Goal: Task Accomplishment & Management: Manage account settings

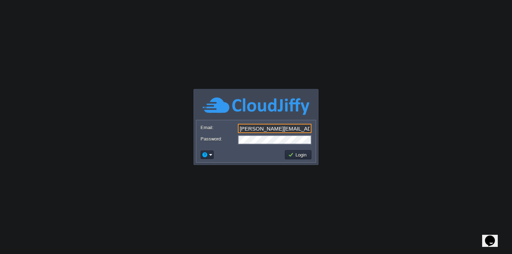
click at [261, 131] on input "[PERSON_NAME][EMAIL_ADDRESS][DOMAIN_NAME]" at bounding box center [275, 128] width 74 height 9
click at [245, 129] on input ".d@[DOMAIN_NAME]" at bounding box center [275, 128] width 74 height 9
click at [245, 129] on input "[EMAIL_ADDRESS][DOMAIN_NAME]" at bounding box center [275, 128] width 74 height 9
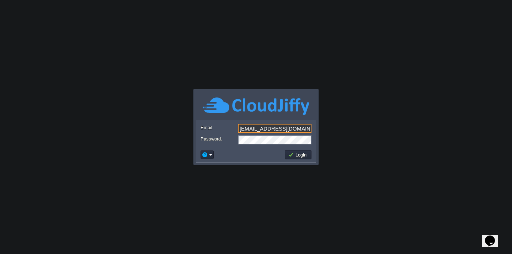
click at [255, 129] on input "[EMAIL_ADDRESS][DOMAIN_NAME]" at bounding box center [275, 128] width 74 height 9
type input "[PERSON_NAME][EMAIL_ADDRESS][DOMAIN_NAME]"
click at [300, 156] on button "Login" at bounding box center [298, 154] width 21 height 6
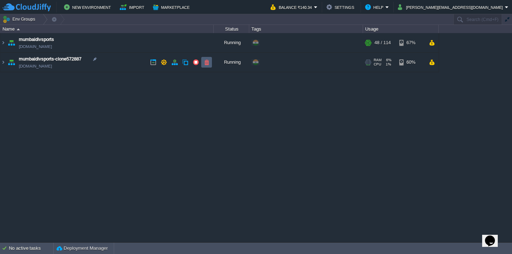
click at [209, 63] on button "button" at bounding box center [206, 62] width 6 height 6
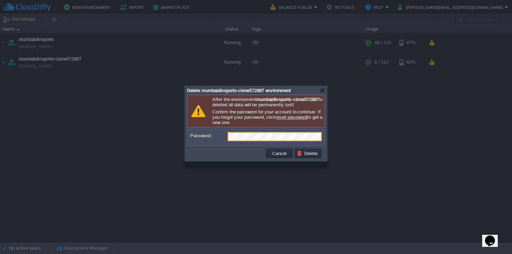
click at [243, 161] on div "Cancel Delete" at bounding box center [255, 153] width 137 height 15
click at [274, 156] on button "Cancel" at bounding box center [279, 153] width 18 height 6
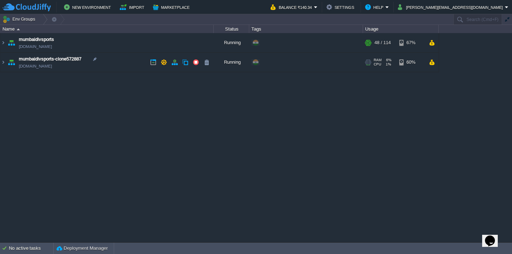
click at [7, 63] on img at bounding box center [11, 62] width 10 height 19
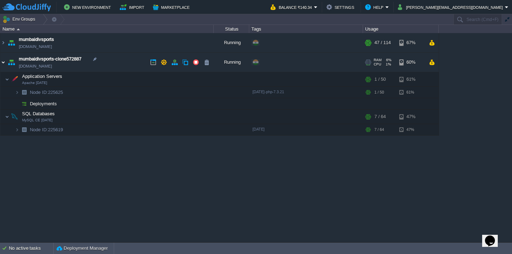
click at [4, 64] on img at bounding box center [3, 62] width 6 height 19
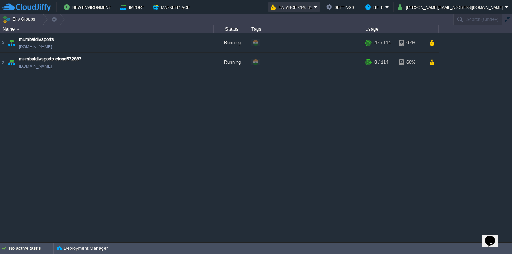
click at [314, 8] on button "Balance ₹140.34" at bounding box center [291, 7] width 43 height 9
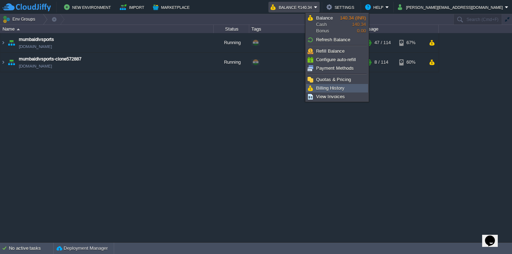
click at [329, 90] on span "Billing History" at bounding box center [330, 87] width 28 height 5
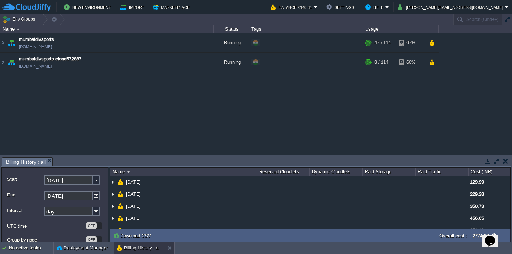
scroll to position [20, 0]
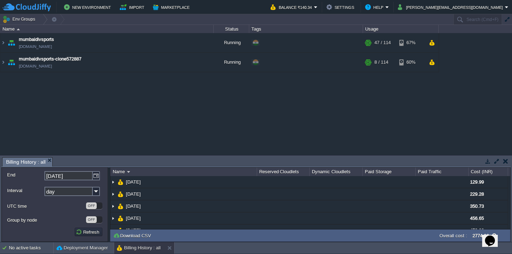
click at [72, 191] on input "day" at bounding box center [68, 191] width 48 height 9
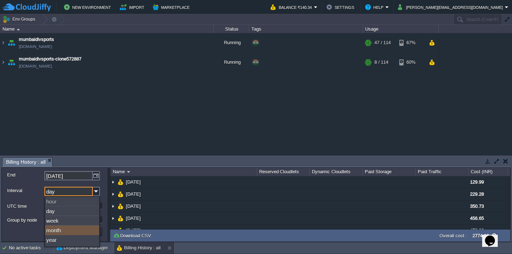
click at [58, 231] on div "month" at bounding box center [72, 230] width 54 height 10
type input "month"
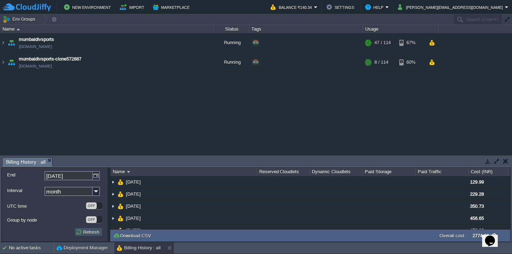
click at [91, 231] on button "Refresh" at bounding box center [89, 232] width 26 height 6
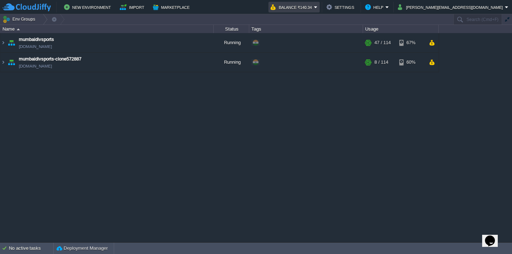
click at [317, 7] on em "Balance ₹140.34" at bounding box center [293, 7] width 47 height 9
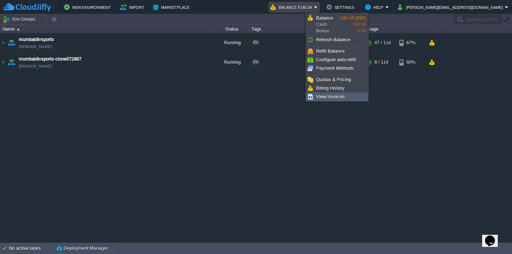
click at [325, 96] on span "View Invoices" at bounding box center [330, 96] width 29 height 5
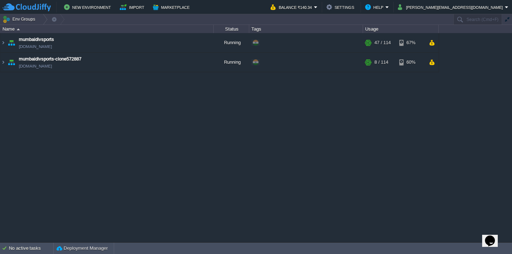
click at [317, 8] on em "Balance ₹140.34" at bounding box center [293, 7] width 47 height 9
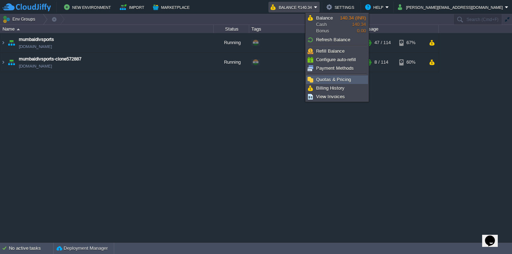
click at [335, 79] on span "Quotas & Pricing" at bounding box center [333, 79] width 35 height 5
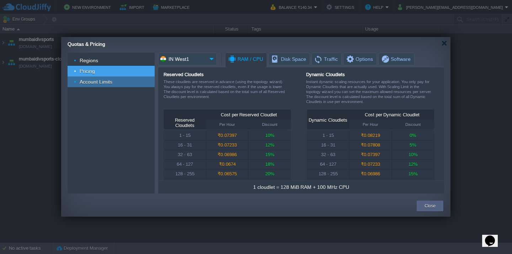
click at [75, 82] on img at bounding box center [76, 81] width 4 height 11
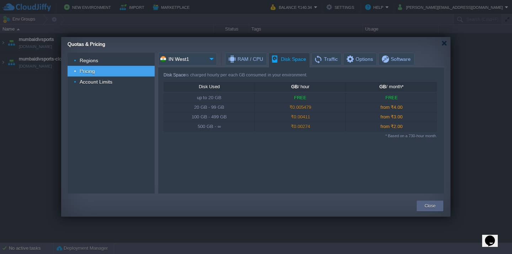
click at [293, 61] on span "Disk Space" at bounding box center [288, 59] width 35 height 12
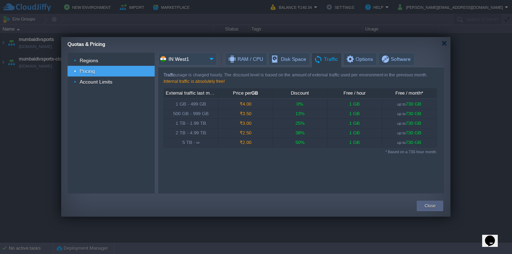
click at [331, 61] on span "Traffic" at bounding box center [326, 59] width 24 height 12
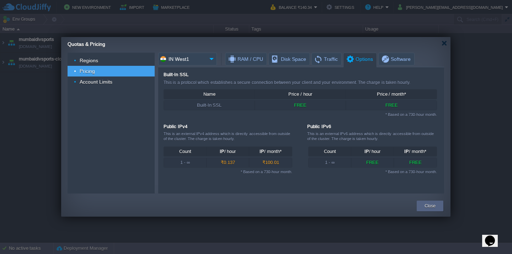
click at [356, 59] on span "Options" at bounding box center [358, 59] width 27 height 12
click at [388, 115] on div "* Based on a 730-hour month." at bounding box center [299, 113] width 273 height 6
click at [386, 60] on span "Software" at bounding box center [396, 59] width 30 height 12
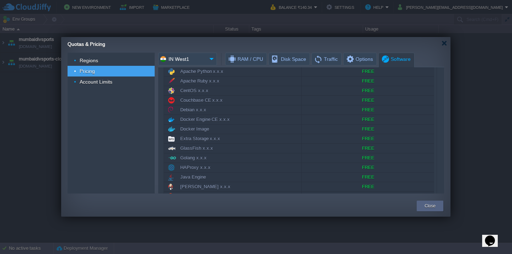
scroll to position [0, 0]
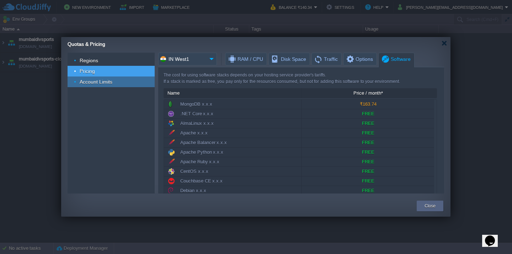
click at [106, 83] on span "Account Limits" at bounding box center [96, 82] width 34 height 6
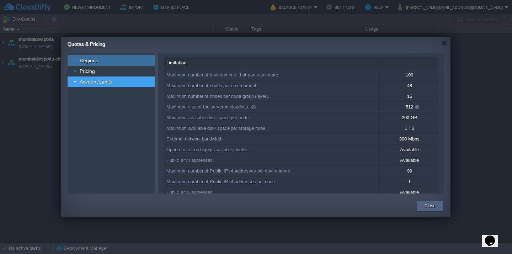
click at [100, 59] on div "Regions" at bounding box center [111, 60] width 87 height 11
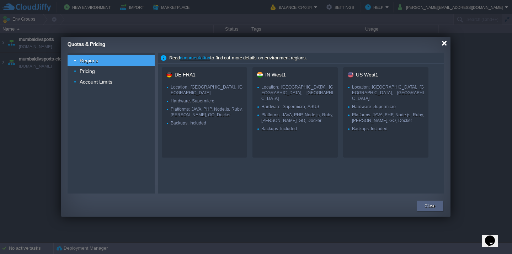
click at [444, 43] on div at bounding box center [443, 43] width 5 height 5
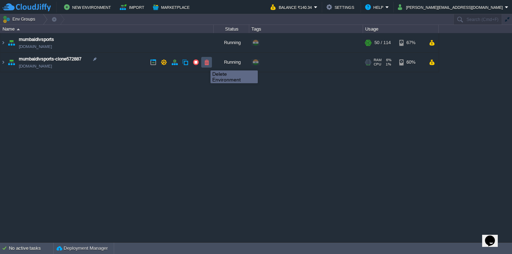
click at [205, 64] on button "button" at bounding box center [206, 62] width 6 height 6
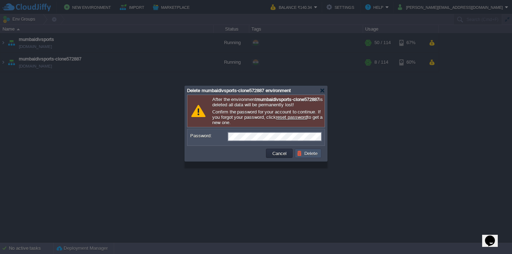
click at [314, 156] on button "Delete" at bounding box center [308, 153] width 23 height 6
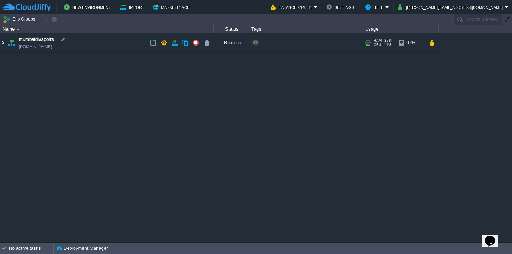
click at [3, 44] on img at bounding box center [3, 42] width 6 height 19
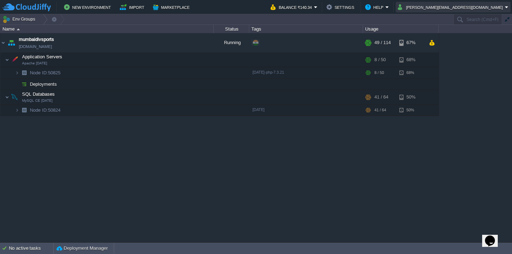
click at [471, 8] on button "[PERSON_NAME][EMAIL_ADDRESS][DOMAIN_NAME]" at bounding box center [451, 7] width 107 height 9
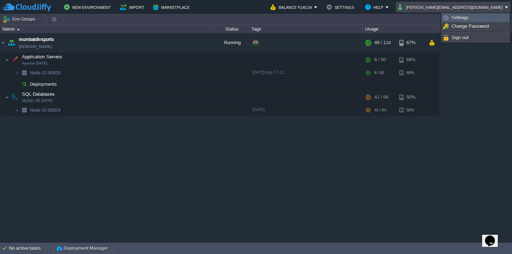
click at [457, 20] on span "Settings" at bounding box center [459, 17] width 17 height 5
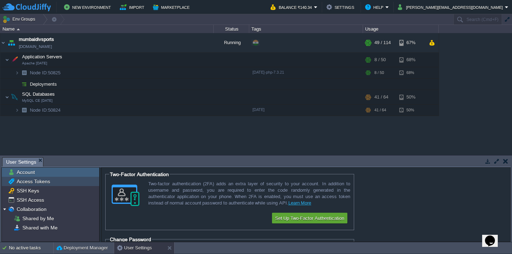
click at [41, 181] on span "Access Tokens" at bounding box center [33, 181] width 36 height 6
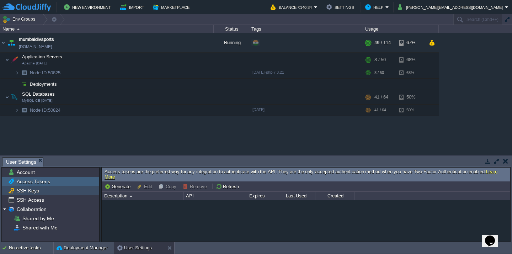
click at [34, 193] on span "SSH Keys" at bounding box center [27, 190] width 25 height 6
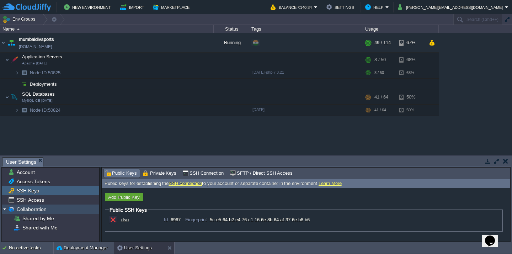
click at [6, 210] on img at bounding box center [5, 208] width 6 height 9
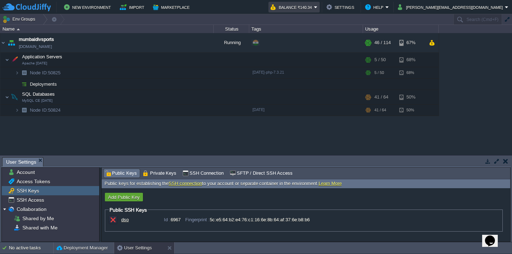
click at [317, 8] on em "Balance ₹140.34" at bounding box center [293, 7] width 47 height 9
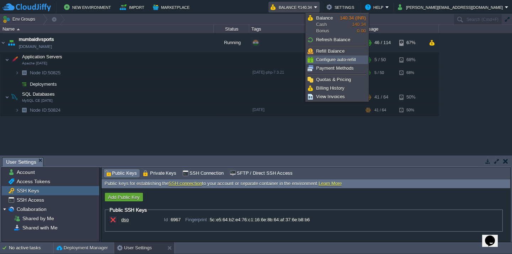
click at [329, 60] on span "Configure auto-refill" at bounding box center [336, 59] width 40 height 5
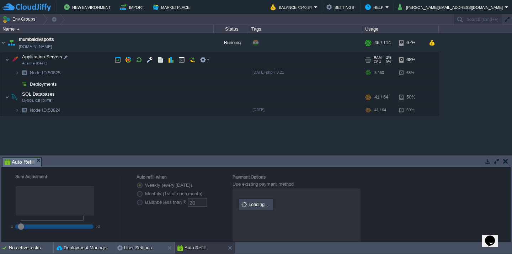
radio input "false"
radio input "true"
type input "0"
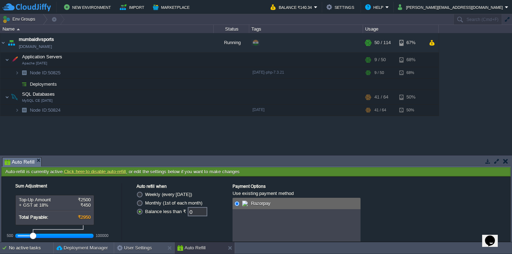
click at [145, 203] on label "Monthly (1st of each month)" at bounding box center [173, 202] width 57 height 5
click at [140, 203] on input "Monthly (1st of each month)" at bounding box center [138, 204] width 5 height 5
radio input "true"
click at [505, 160] on button "button" at bounding box center [505, 161] width 5 height 6
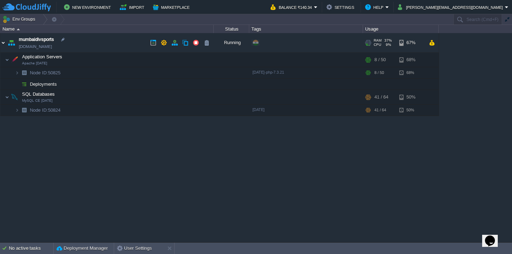
click at [2, 42] on img at bounding box center [3, 42] width 6 height 19
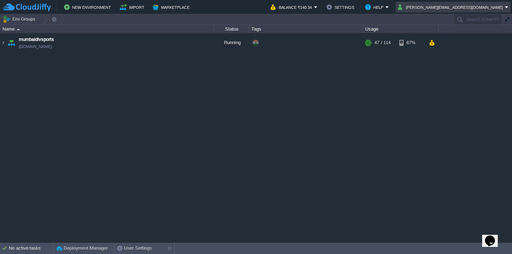
click at [464, 8] on button "[PERSON_NAME][EMAIL_ADDRESS][DOMAIN_NAME]" at bounding box center [451, 7] width 107 height 9
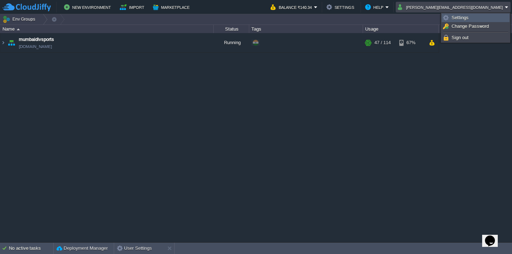
click at [456, 18] on span "Settings" at bounding box center [459, 17] width 17 height 5
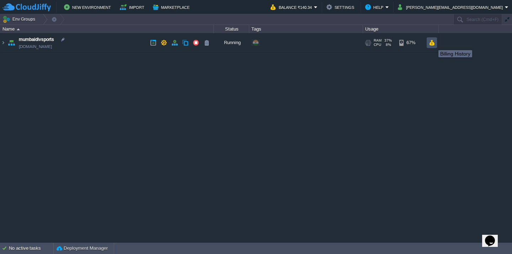
click at [433, 44] on button "button" at bounding box center [432, 42] width 6 height 6
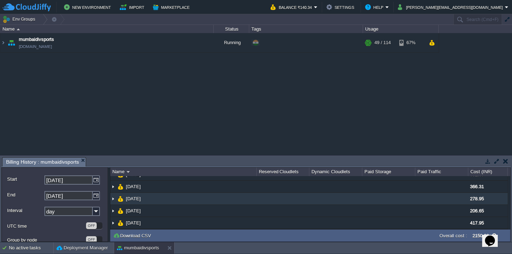
scroll to position [0, 0]
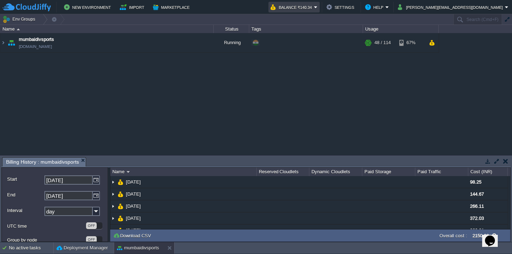
click at [314, 10] on button "Balance ₹140.34" at bounding box center [291, 7] width 43 height 9
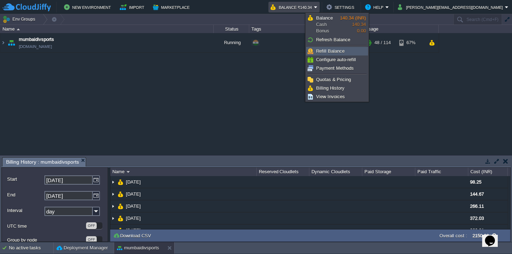
click at [332, 52] on span "Refill Balance" at bounding box center [330, 50] width 28 height 5
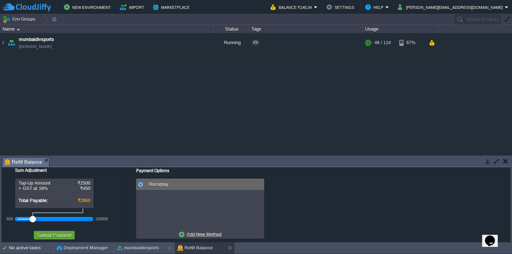
scroll to position [0, 0]
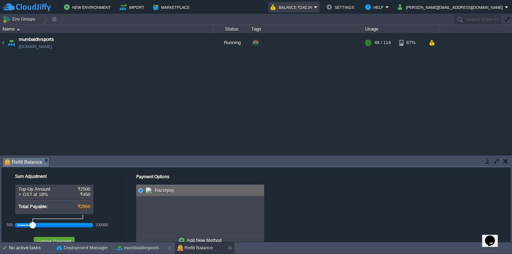
click at [317, 9] on em "Balance ₹140.34" at bounding box center [293, 7] width 47 height 9
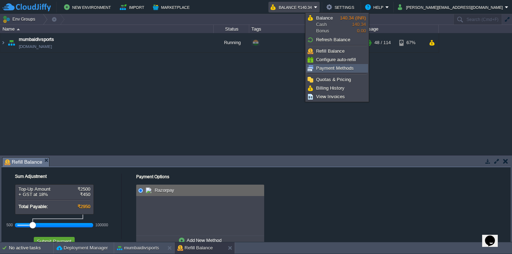
click at [329, 69] on span "Payment Methods" at bounding box center [335, 67] width 38 height 5
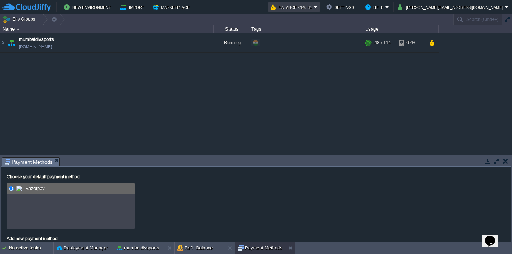
click at [317, 7] on em "Balance ₹140.34" at bounding box center [293, 7] width 47 height 9
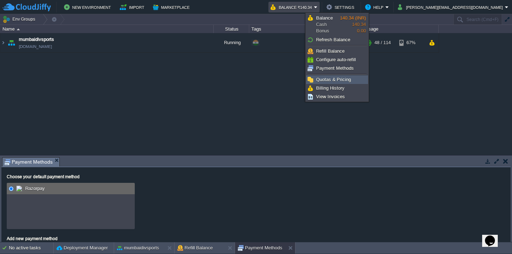
click at [326, 80] on span "Quotas & Pricing" at bounding box center [333, 79] width 35 height 5
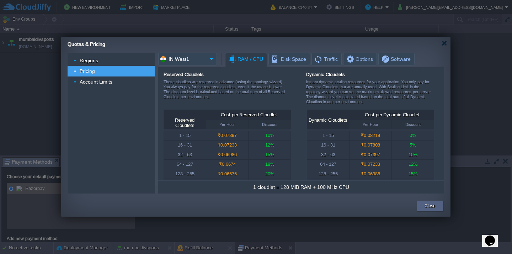
click at [362, 9] on div at bounding box center [256, 127] width 512 height 254
click at [442, 44] on div at bounding box center [443, 43] width 5 height 5
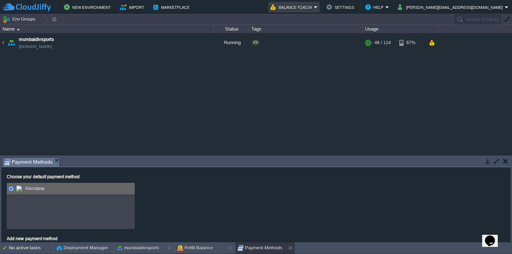
click at [317, 7] on em "Balance ₹140.34" at bounding box center [293, 7] width 47 height 9
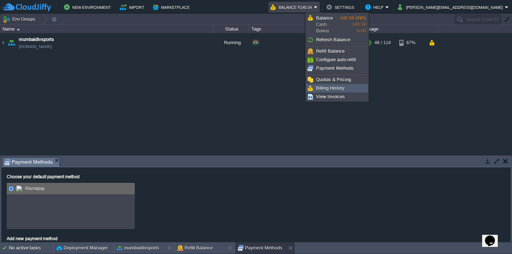
click at [335, 90] on span "Billing History" at bounding box center [330, 87] width 28 height 5
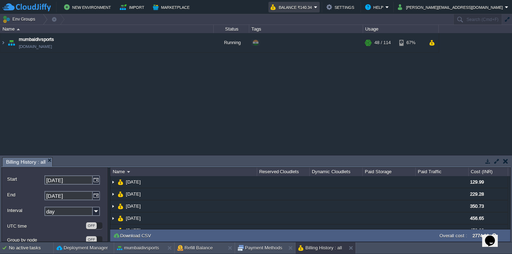
click at [317, 9] on em "Balance ₹140.34" at bounding box center [293, 7] width 47 height 9
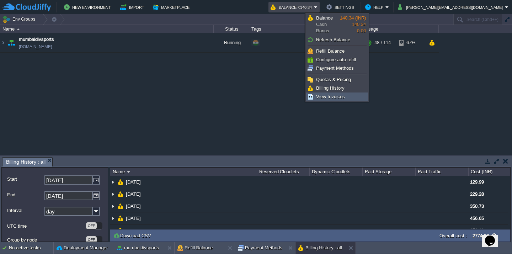
click at [331, 97] on span "View Invoices" at bounding box center [330, 96] width 29 height 5
